Goal: Transaction & Acquisition: Purchase product/service

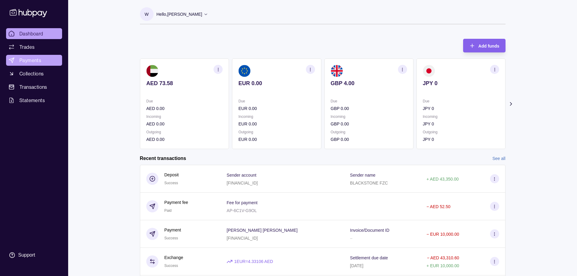
click at [40, 61] on span "Payments" at bounding box center [30, 60] width 22 height 7
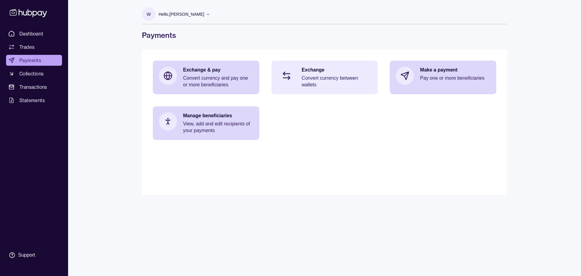
click at [324, 72] on p "Exchange" at bounding box center [337, 70] width 70 height 7
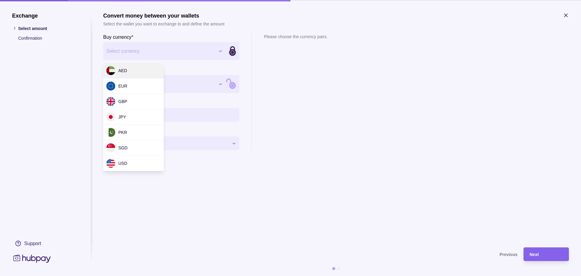
click at [162, 275] on div "Exchange Select amount Confirmation Support Convert money between your wallets …" at bounding box center [290, 276] width 581 height 0
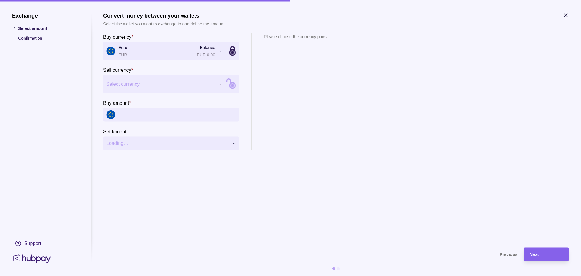
click at [157, 275] on div "Exchange Select amount Confirmation Support Convert money between your wallets …" at bounding box center [290, 276] width 581 height 0
